Goal: Book appointment/travel/reservation

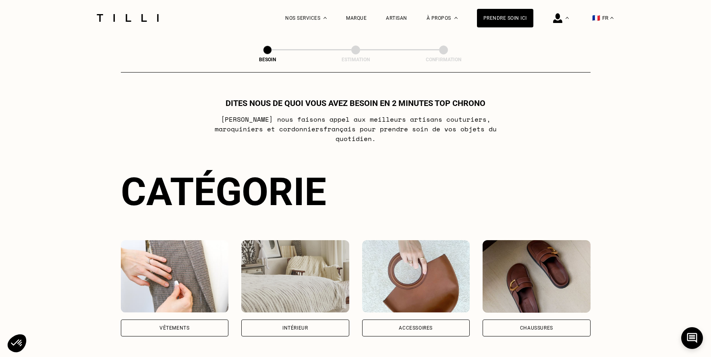
drag, startPoint x: 199, startPoint y: 315, endPoint x: 232, endPoint y: 284, distance: 45.6
click at [199, 319] on div "Vêtements" at bounding box center [175, 327] width 108 height 17
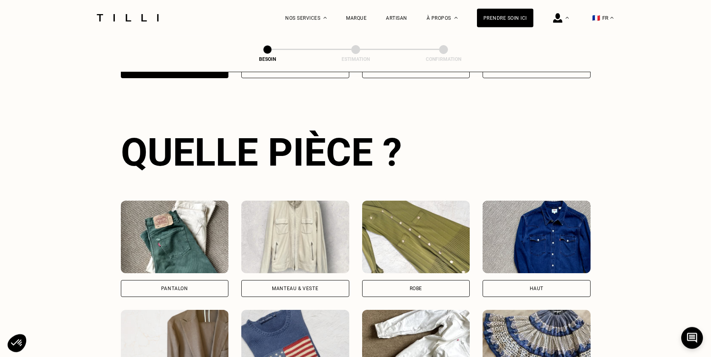
scroll to position [263, 0]
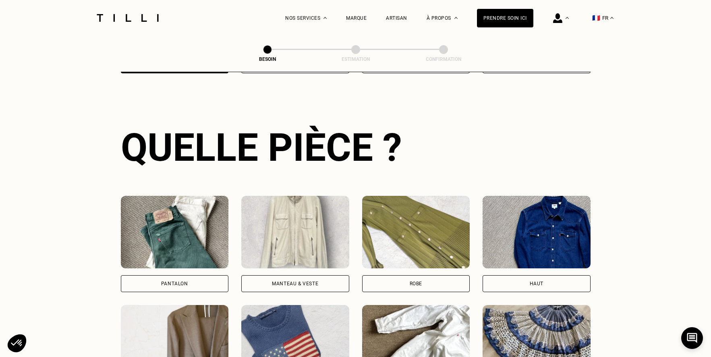
click at [200, 283] on div "Pantalon Manteau & Veste Robe Haut Tailleur Pull & gilet Combinaison Jupe Robe …" at bounding box center [356, 353] width 470 height 315
click at [204, 276] on div "Pantalon" at bounding box center [175, 283] width 108 height 17
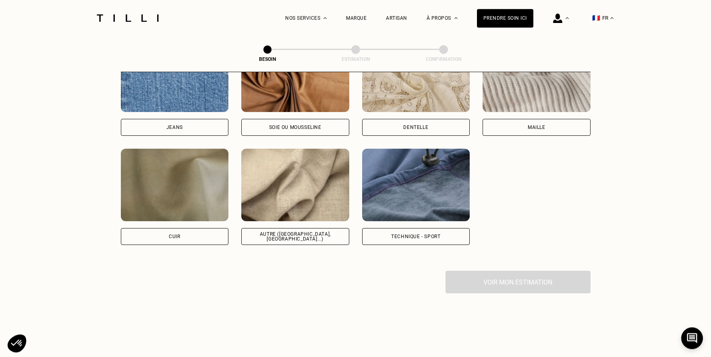
scroll to position [901, 0]
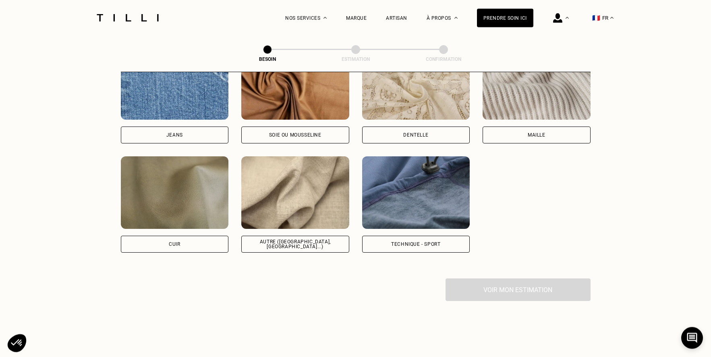
click at [297, 205] on img at bounding box center [295, 192] width 108 height 72
select select "FR"
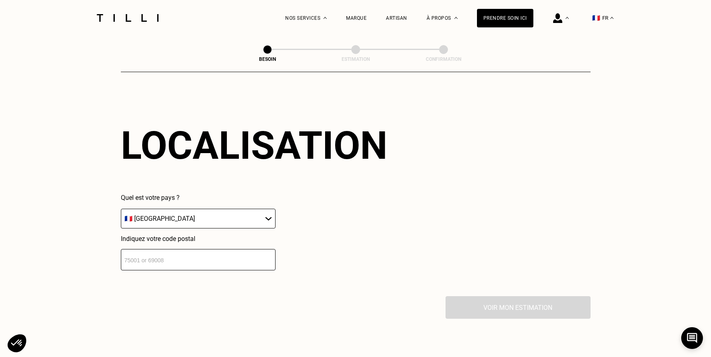
scroll to position [1083, 0]
click at [183, 254] on input "number" at bounding box center [198, 258] width 155 height 21
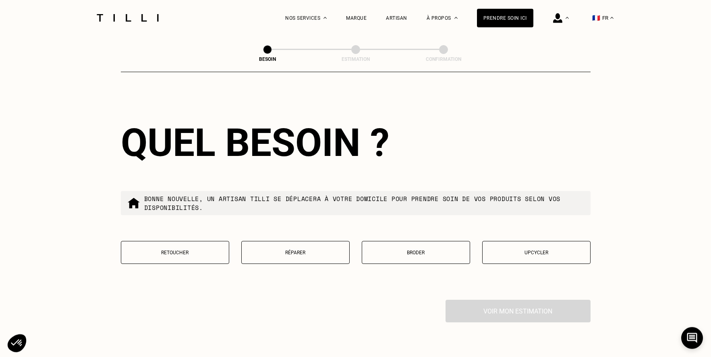
scroll to position [1284, 0]
type input "75009"
drag, startPoint x: 193, startPoint y: 247, endPoint x: 258, endPoint y: 242, distance: 65.0
click at [193, 249] on p "Retoucher" at bounding box center [174, 252] width 99 height 6
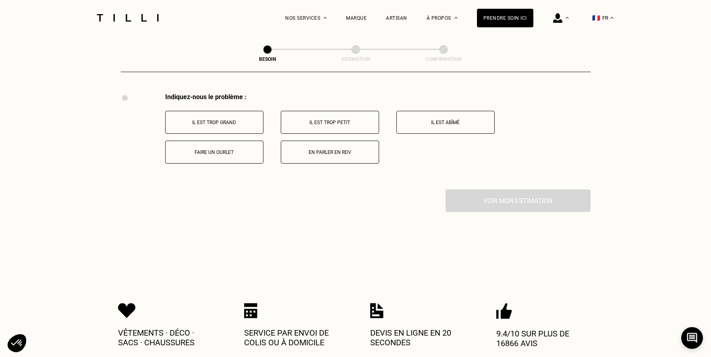
scroll to position [1491, 0]
drag, startPoint x: 244, startPoint y: 123, endPoint x: 274, endPoint y: 141, distance: 34.9
click at [244, 123] on button "Il est trop grand" at bounding box center [214, 121] width 98 height 23
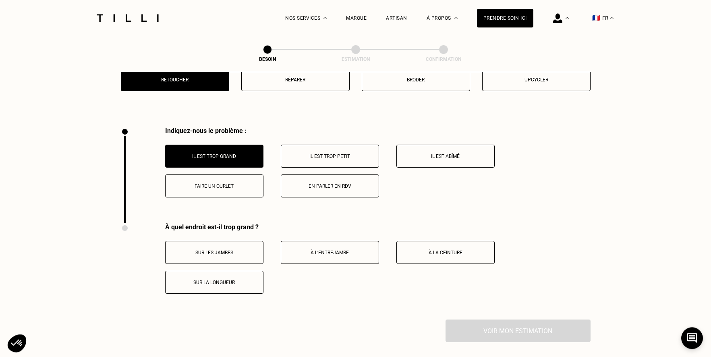
scroll to position [1451, 0]
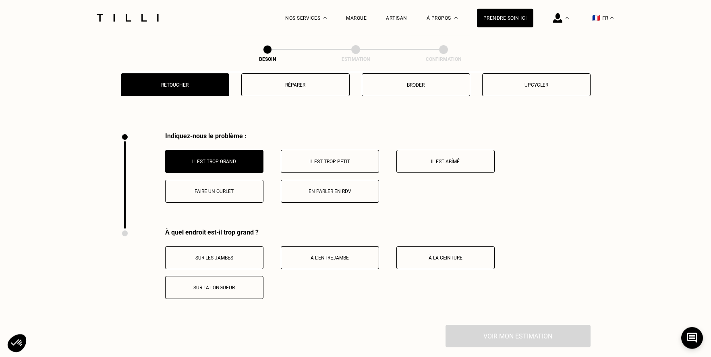
drag, startPoint x: 217, startPoint y: 181, endPoint x: 223, endPoint y: 185, distance: 6.6
click at [218, 183] on button "Faire un ourlet" at bounding box center [214, 191] width 98 height 23
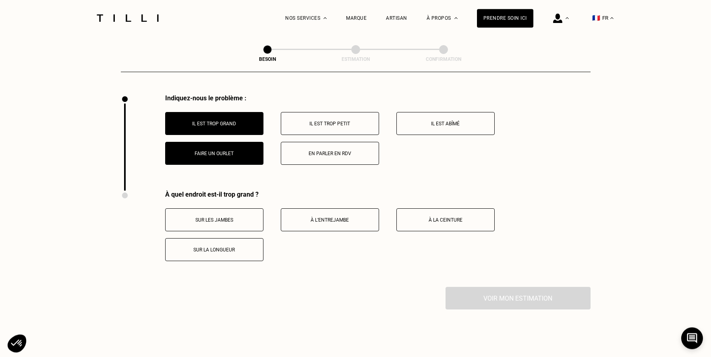
scroll to position [1486, 0]
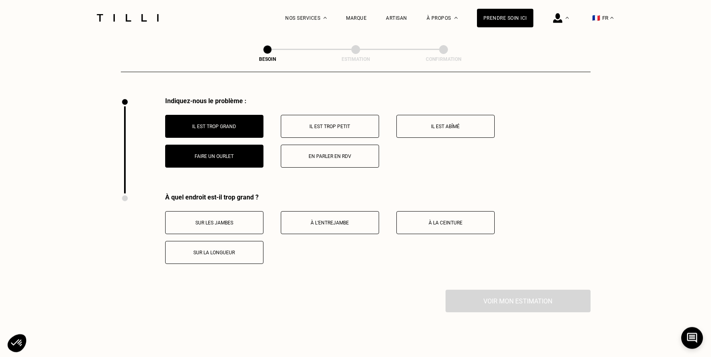
drag, startPoint x: 256, startPoint y: 246, endPoint x: 319, endPoint y: 255, distance: 63.4
click at [256, 246] on button "Sur la longueur" at bounding box center [214, 252] width 98 height 23
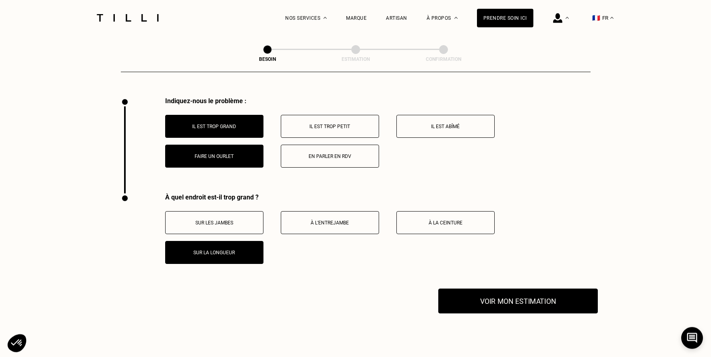
click at [493, 293] on button "Voir mon estimation" at bounding box center [517, 300] width 159 height 25
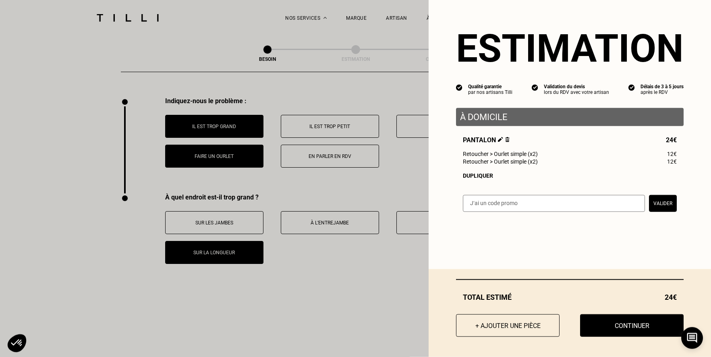
click at [655, 208] on button "Valider" at bounding box center [663, 203] width 28 height 17
click at [529, 185] on div "Estimation Qualité garantie par nos artisans Tilli Validation du devis lors du …" at bounding box center [569, 116] width 282 height 232
click at [644, 323] on button "Continuer" at bounding box center [631, 325] width 103 height 23
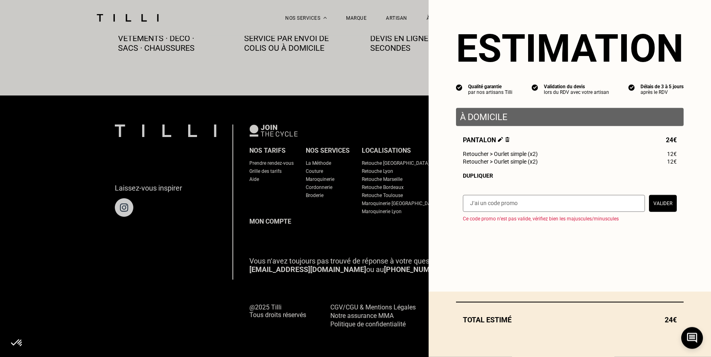
scroll to position [459, 0]
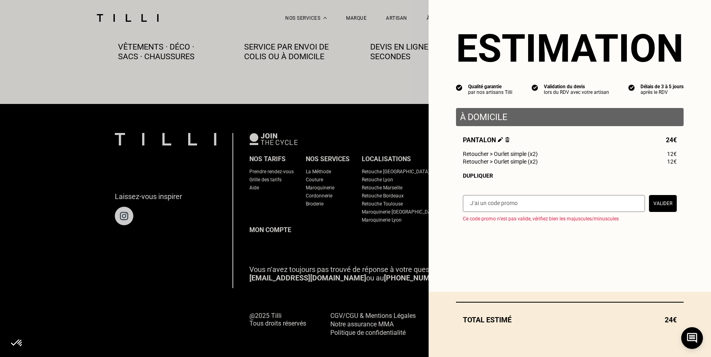
select select "FR"
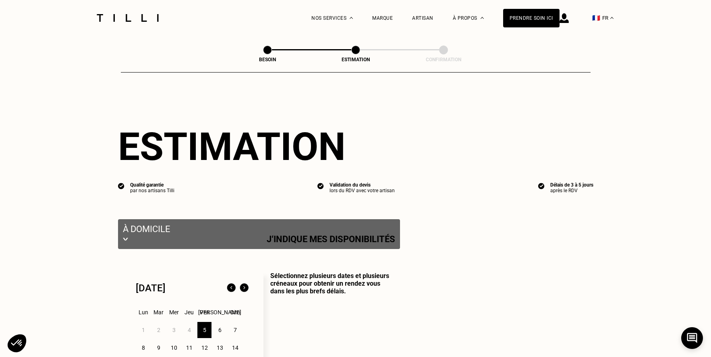
select select "FR"
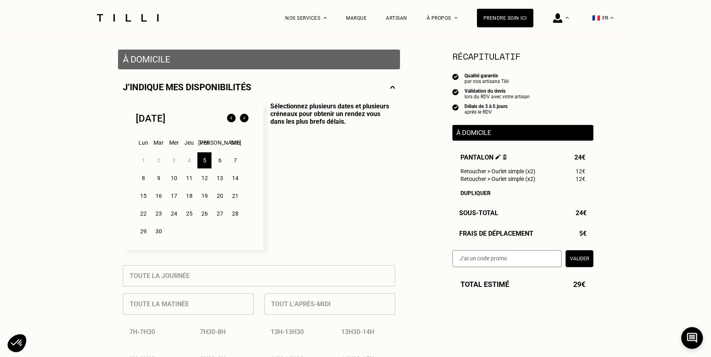
scroll to position [149, 0]
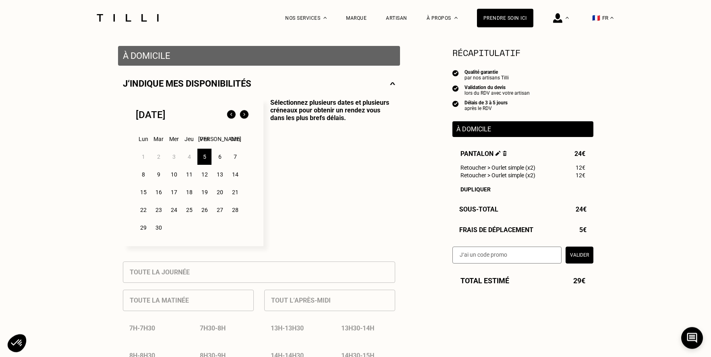
click at [222, 161] on div "6" at bounding box center [220, 157] width 14 height 16
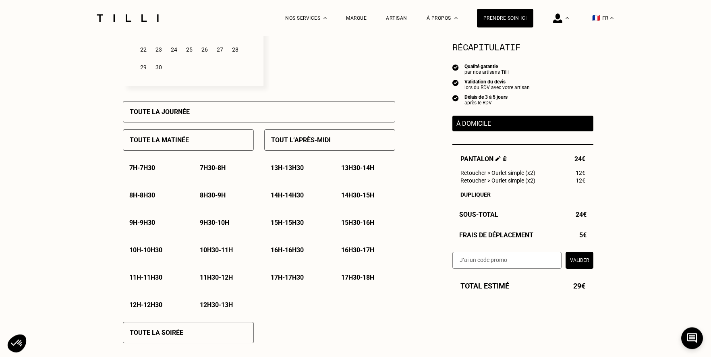
scroll to position [322, 0]
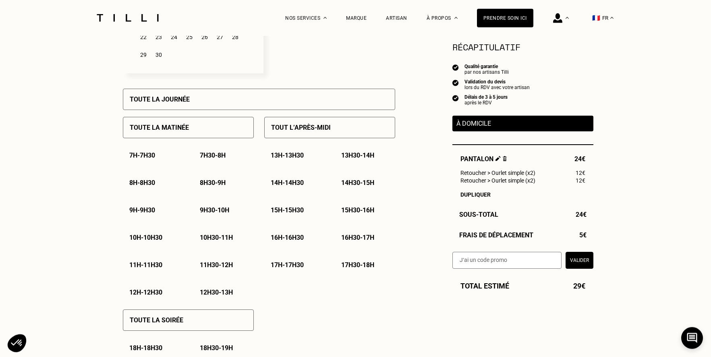
click at [297, 212] on p "15h - 15h30" at bounding box center [287, 210] width 33 height 8
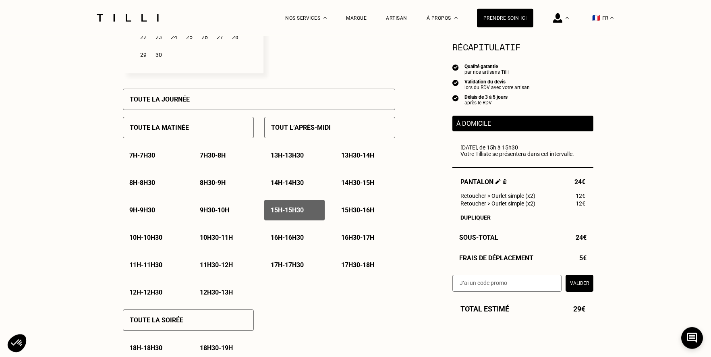
click at [356, 214] on p "15h30 - 16h" at bounding box center [357, 210] width 33 height 8
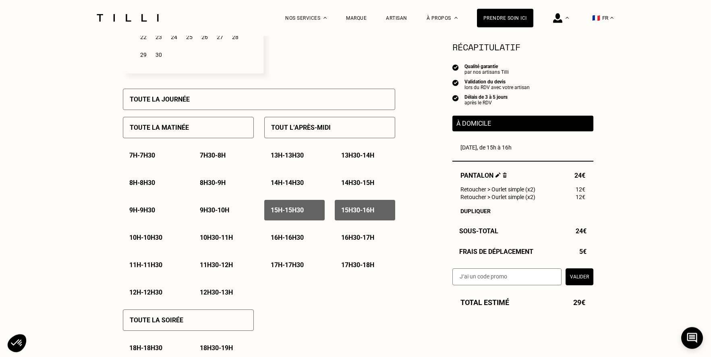
click at [300, 241] on p "16h - 16h30" at bounding box center [287, 238] width 33 height 8
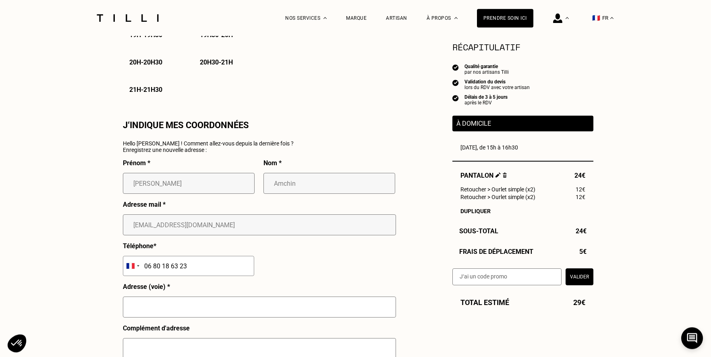
scroll to position [667, 0]
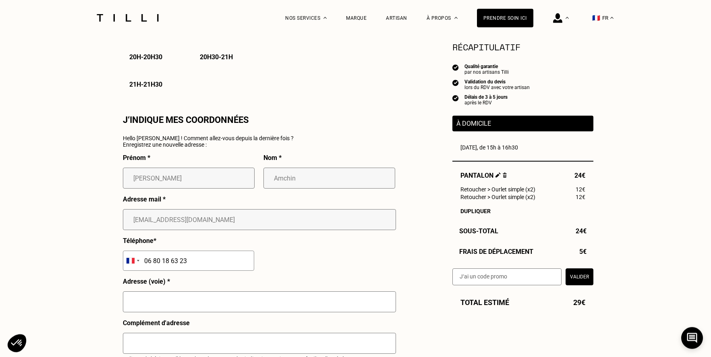
drag, startPoint x: 164, startPoint y: 308, endPoint x: 168, endPoint y: 306, distance: 4.1
click at [164, 308] on input "text" at bounding box center [259, 301] width 273 height 21
click at [172, 306] on input "[STREET_ADDRESS][PERSON_NAME]" at bounding box center [259, 301] width 273 height 21
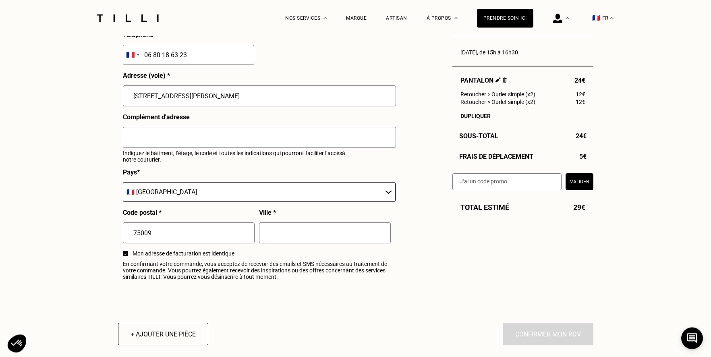
scroll to position [873, 0]
type input "[STREET_ADDRESS][PERSON_NAME]"
drag, startPoint x: 288, startPoint y: 239, endPoint x: 284, endPoint y: 226, distance: 13.8
click at [288, 239] on input "text" at bounding box center [325, 232] width 132 height 21
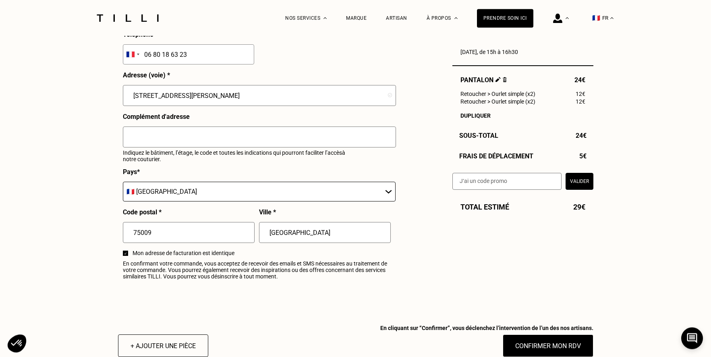
type input "[GEOGRAPHIC_DATA]"
click at [146, 145] on input "text" at bounding box center [259, 136] width 273 height 21
click at [325, 143] on input "Code rue 7341 puis interphone AMCHIN OLLIVIER à gauche sous leporche" at bounding box center [259, 136] width 273 height 21
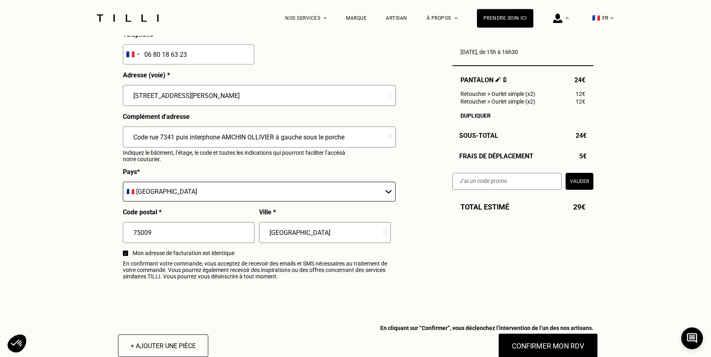
type input "Code rue 7341 puis interphone AMCHIN OLLIVIER à gauche sous le porche"
click at [554, 346] on button "Confirmer mon RDV" at bounding box center [548, 345] width 100 height 25
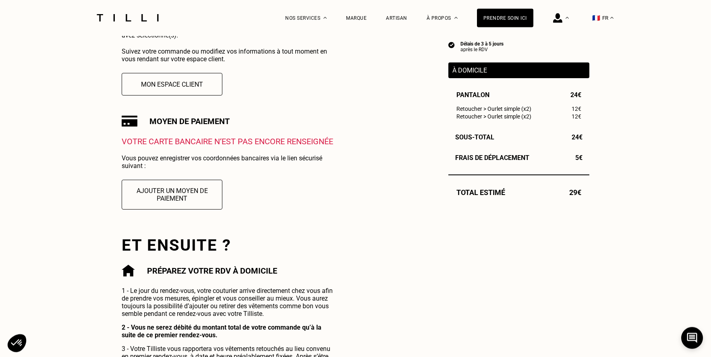
scroll to position [210, 0]
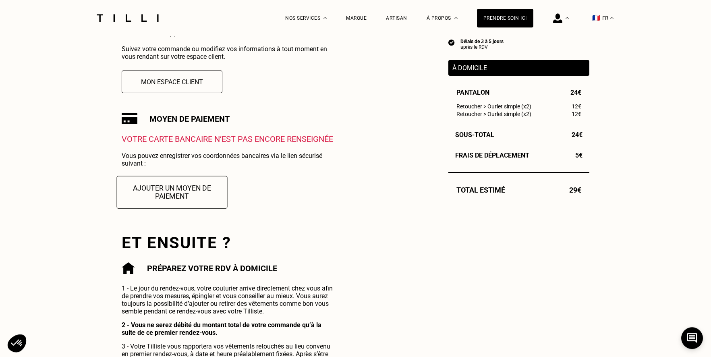
drag, startPoint x: 206, startPoint y: 207, endPoint x: 217, endPoint y: 209, distance: 11.9
click at [206, 207] on button "Ajouter un moyen de paiement" at bounding box center [172, 192] width 111 height 33
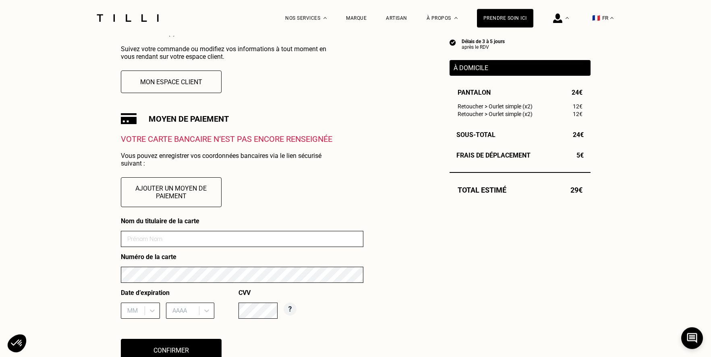
drag, startPoint x: 255, startPoint y: 244, endPoint x: 263, endPoint y: 243, distance: 8.5
click at [255, 244] on input at bounding box center [242, 239] width 242 height 16
type input "[PERSON_NAME] OLLIVIER"
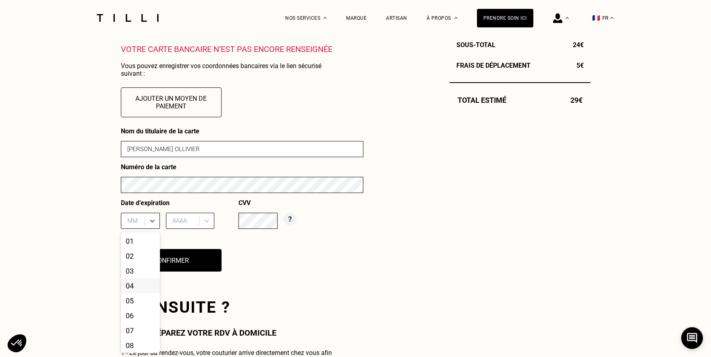
scroll to position [301, 0]
drag, startPoint x: 153, startPoint y: 315, endPoint x: 163, endPoint y: 327, distance: 16.6
click at [158, 228] on div "08, 8 of 12. 12 results available. Use Up and Down to choose options, press Ent…" at bounding box center [140, 220] width 39 height 16
drag, startPoint x: 145, startPoint y: 325, endPoint x: 147, endPoint y: 316, distance: 9.3
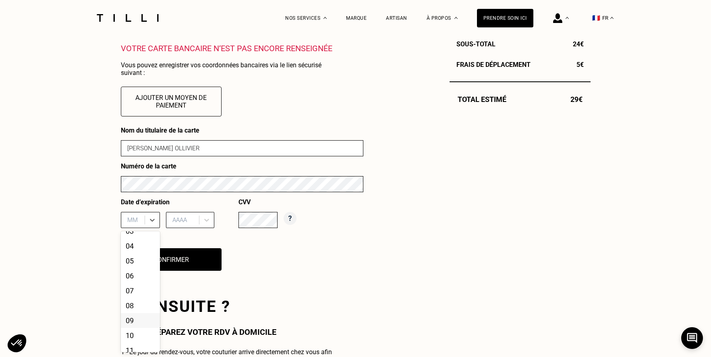
click at [145, 325] on div "09" at bounding box center [140, 320] width 39 height 15
click at [207, 221] on icon at bounding box center [206, 220] width 5 height 3
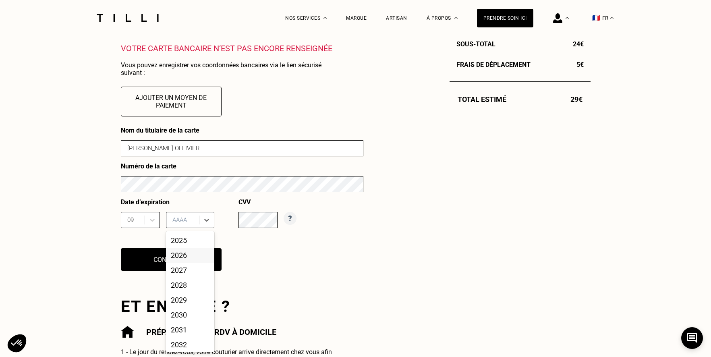
click at [194, 261] on div "2026" at bounding box center [190, 255] width 48 height 15
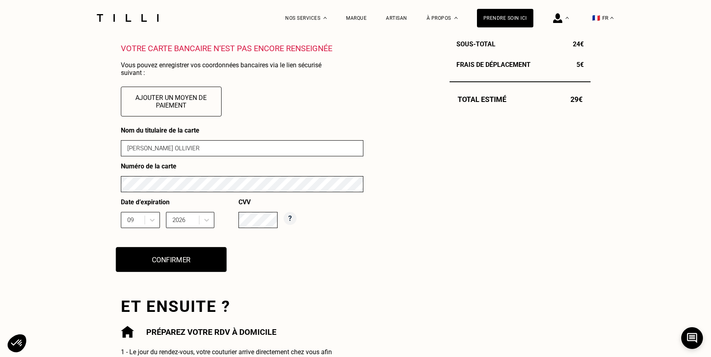
click at [217, 252] on button "Confirmer" at bounding box center [171, 259] width 111 height 25
